Goal: Information Seeking & Learning: Learn about a topic

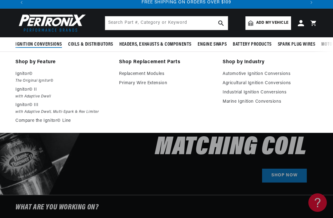
scroll to position [0, 555]
click at [35, 106] on p "Ignitor© III" at bounding box center [62, 104] width 95 height 7
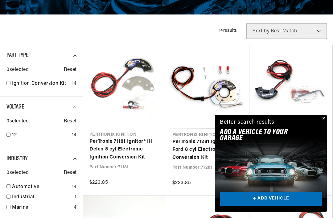
click at [322, 122] on button "Close" at bounding box center [322, 118] width 7 height 7
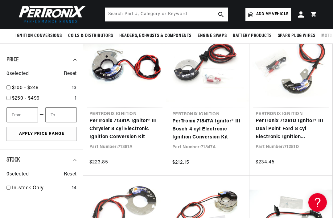
scroll to position [312, 0]
click at [140, 128] on link "PerTronix 71381A Ignitor® III Chrysler 8 cyl Electronic Ignition Conversion Kit" at bounding box center [124, 129] width 71 height 24
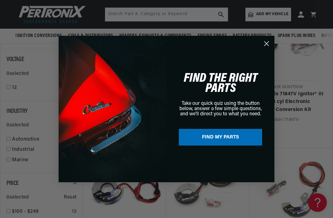
scroll to position [188, 0]
click at [267, 39] on circle "Close dialog" at bounding box center [266, 44] width 10 height 10
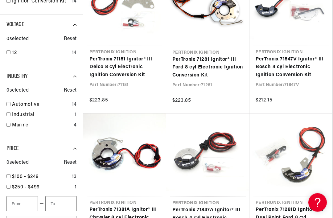
scroll to position [0, 277]
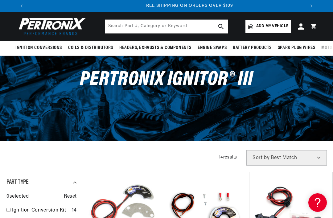
scroll to position [0, 555]
click at [268, 25] on span "Add my vehicle" at bounding box center [272, 26] width 32 height 6
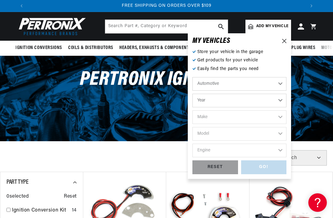
click at [284, 83] on select "Automotive Agricultural Industrial Marine Motorcycle" at bounding box center [239, 84] width 94 height 14
click at [282, 99] on select "Year 2022 2021 2020 2019 2018 2017 2016 2015 2014 2013 2012 2011 2010 2009 2008…" at bounding box center [239, 101] width 94 height 14
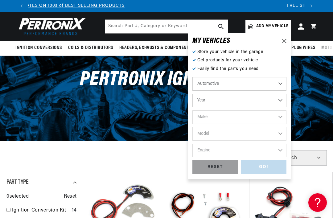
scroll to position [0, 0]
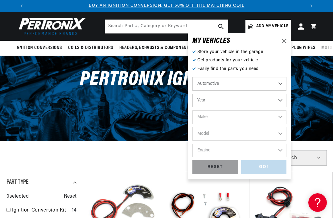
select select "1967"
click at [280, 116] on select "Make Alfa Romeo American Motors Aston Martin Austin Austin Healey Avanti Bentle…" at bounding box center [239, 117] width 94 height 14
select select "Dodge"
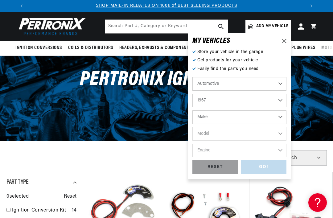
select select "Dodge"
click at [281, 135] on select "Model A100 Truck A108 Van Charger Coronet D100 Series D200 Series D300 Series D…" at bounding box center [239, 134] width 94 height 14
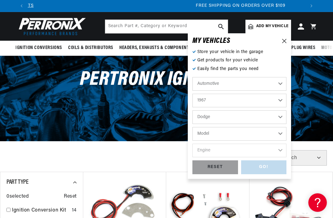
select select "Dart"
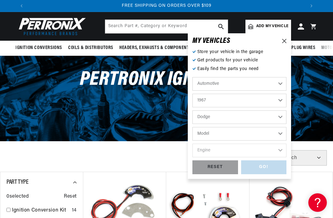
select select "Dart"
click at [281, 152] on select "Engine 3.2L 5.6L 5.9L 170cid / 2.8L 225cid / 3.7L 273cid / 4.5L 318cid / 5.2L 3…" at bounding box center [239, 151] width 94 height 14
select select "383cid-6.3L"
click at [272, 166] on div "GO!" at bounding box center [264, 167] width 46 height 14
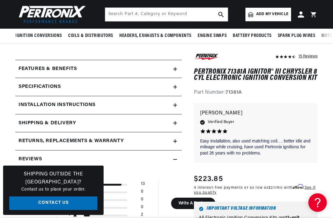
click at [175, 72] on summary "Features & Benefits" at bounding box center [98, 69] width 166 height 18
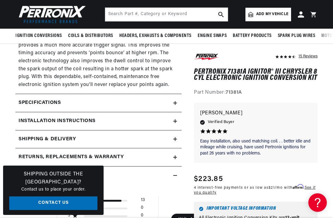
scroll to position [467, 0]
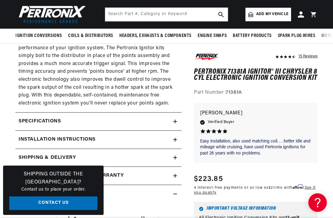
click at [175, 112] on summary "Specifications" at bounding box center [98, 121] width 166 height 18
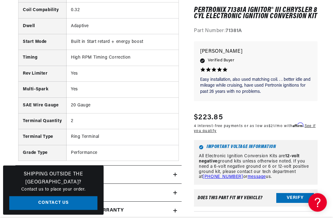
scroll to position [681, 0]
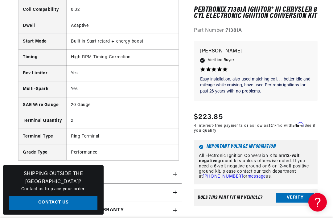
click at [177, 165] on summary "Installation instructions" at bounding box center [98, 174] width 166 height 18
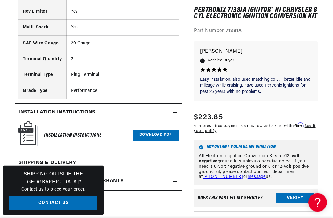
scroll to position [769, 0]
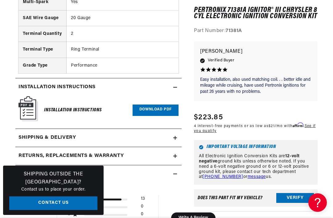
click at [168, 104] on link "Download PDF" at bounding box center [156, 109] width 46 height 11
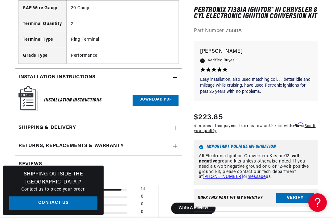
scroll to position [0, 277]
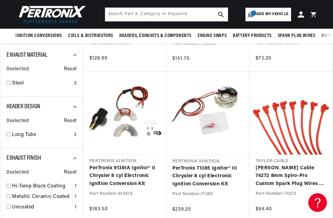
scroll to position [195, 0]
click at [137, 176] on link "PerTronix 91381A Ignitor® II Chrysler 8 cyl Electronic Ignition Conversion Kit" at bounding box center [124, 177] width 71 height 24
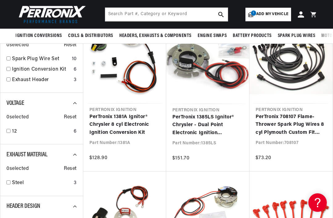
scroll to position [74, 0]
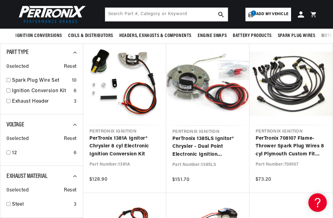
click at [139, 146] on link "PerTronix 1381A Ignitor® Chrysler 8 cyl Electronic Ignition Conversion Kit" at bounding box center [124, 147] width 71 height 24
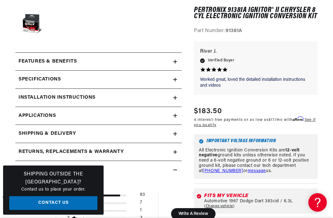
scroll to position [219, 0]
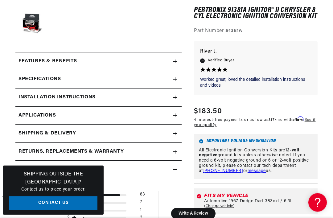
click at [175, 100] on summary "Installation instructions" at bounding box center [98, 98] width 166 height 18
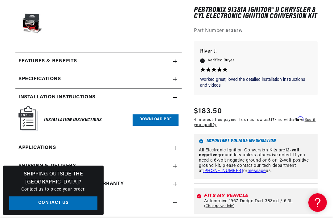
click at [165, 118] on link "Download PDF" at bounding box center [156, 119] width 46 height 11
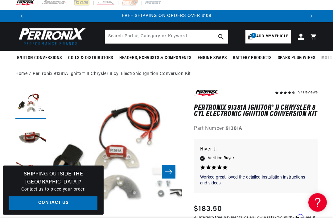
scroll to position [2, 0]
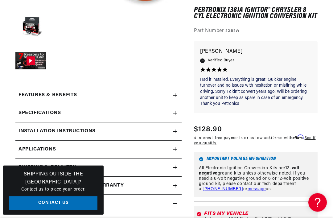
scroll to position [216, 0]
click at [129, 133] on div "Installation instructions" at bounding box center [94, 131] width 158 height 8
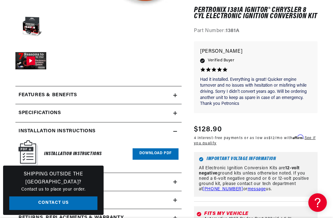
click at [164, 149] on link "Download PDF" at bounding box center [156, 153] width 46 height 11
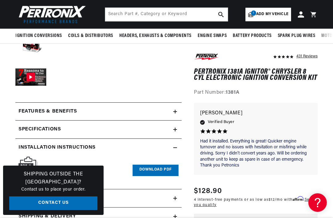
scroll to position [0, 277]
